Goal: Task Accomplishment & Management: Use online tool/utility

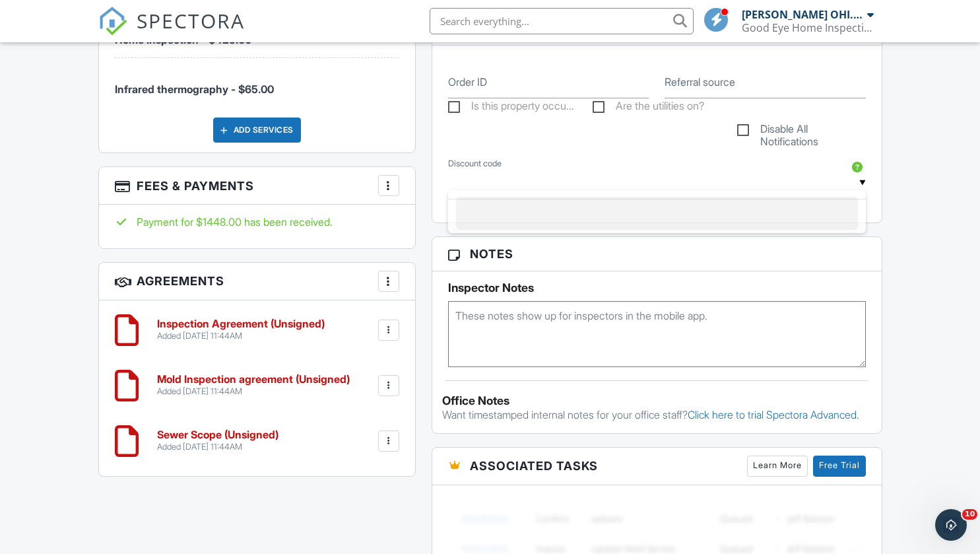
click at [537, 191] on input "text" at bounding box center [657, 183] width 418 height 32
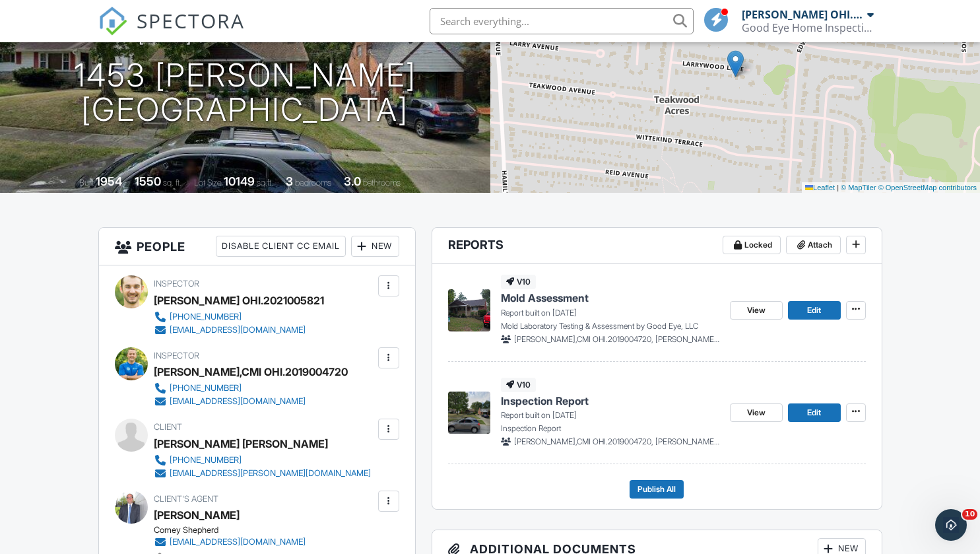
scroll to position [160, 0]
click at [804, 408] on link "Edit" at bounding box center [814, 412] width 53 height 18
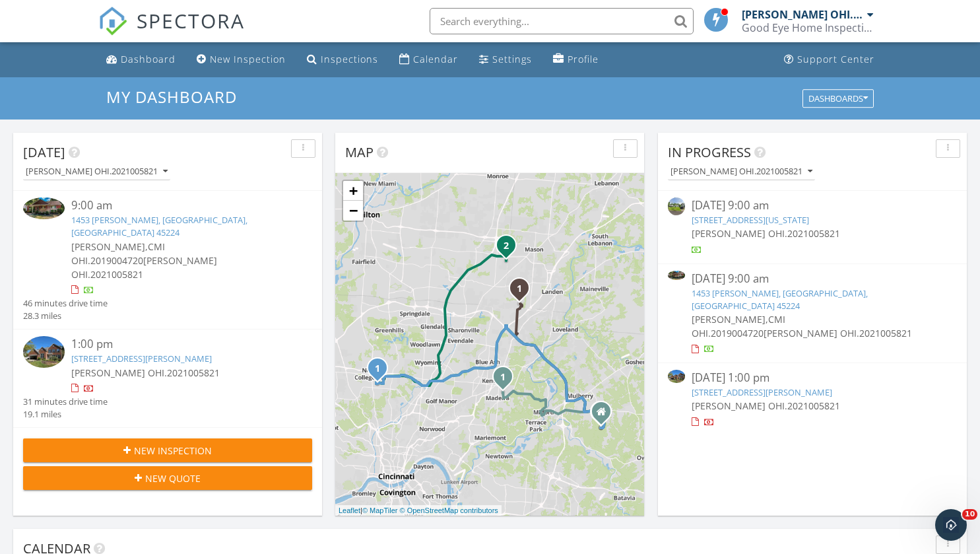
click at [127, 223] on link "1453 Larrywood Ln, Cincinnati, OH 45224" at bounding box center [159, 226] width 176 height 24
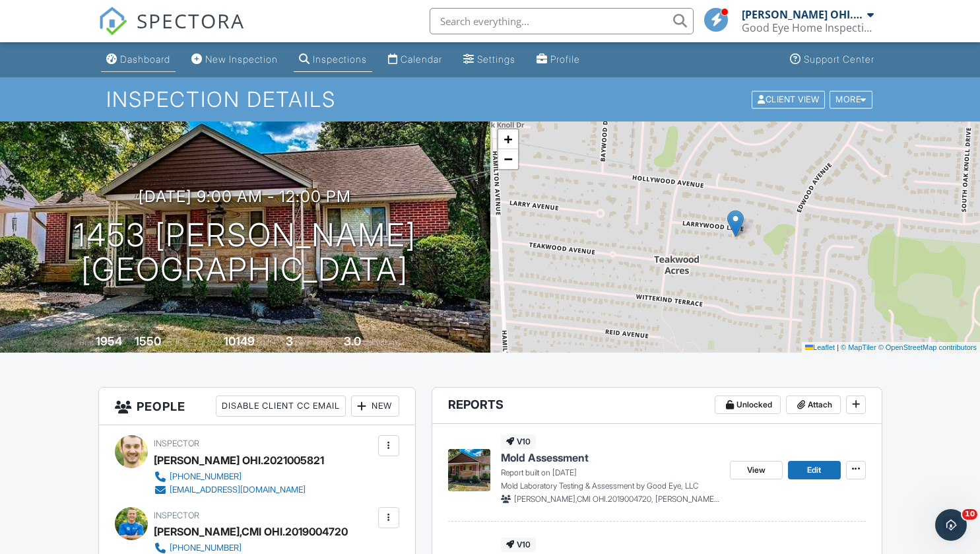
click at [122, 67] on link "Dashboard" at bounding box center [138, 60] width 75 height 24
